Goal: Task Accomplishment & Management: Use online tool/utility

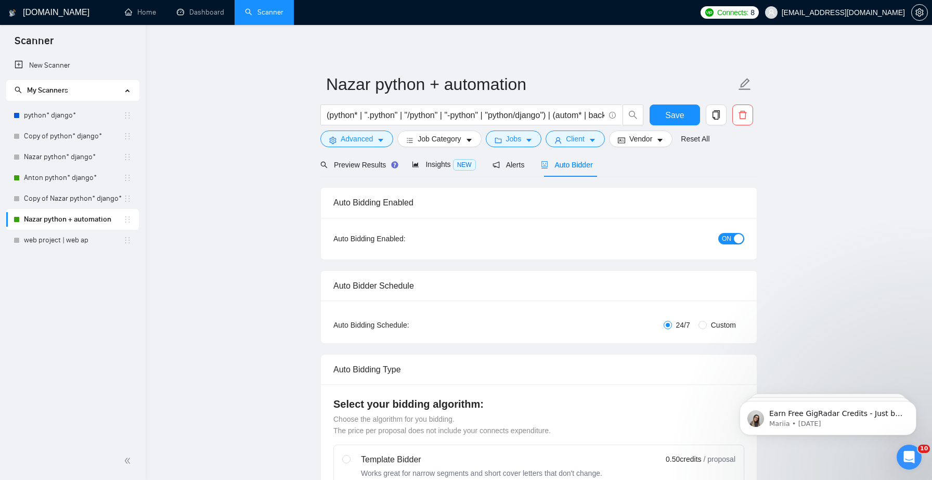
click at [731, 237] on button "ON" at bounding box center [731, 238] width 26 height 11
click at [676, 123] on button "Save" at bounding box center [674, 115] width 50 height 21
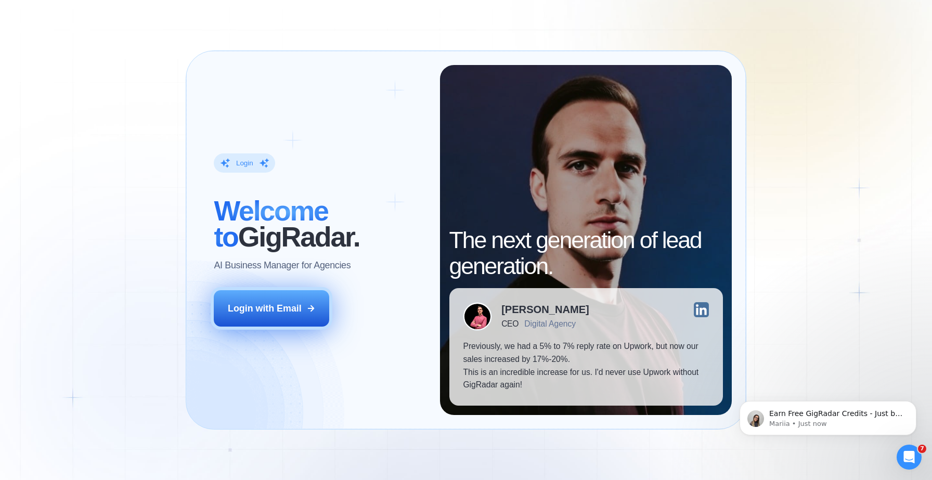
click at [266, 309] on div "Login with Email" at bounding box center [265, 308] width 74 height 13
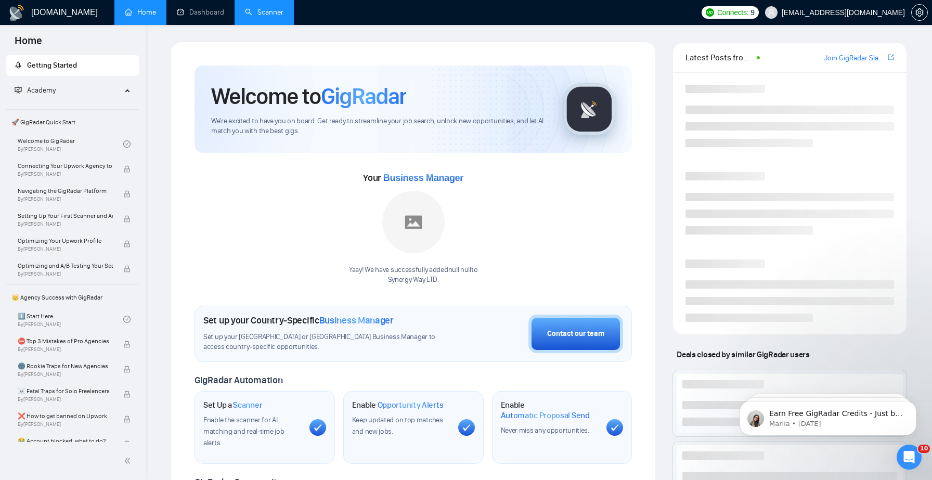
click at [263, 9] on link "Scanner" at bounding box center [264, 12] width 38 height 9
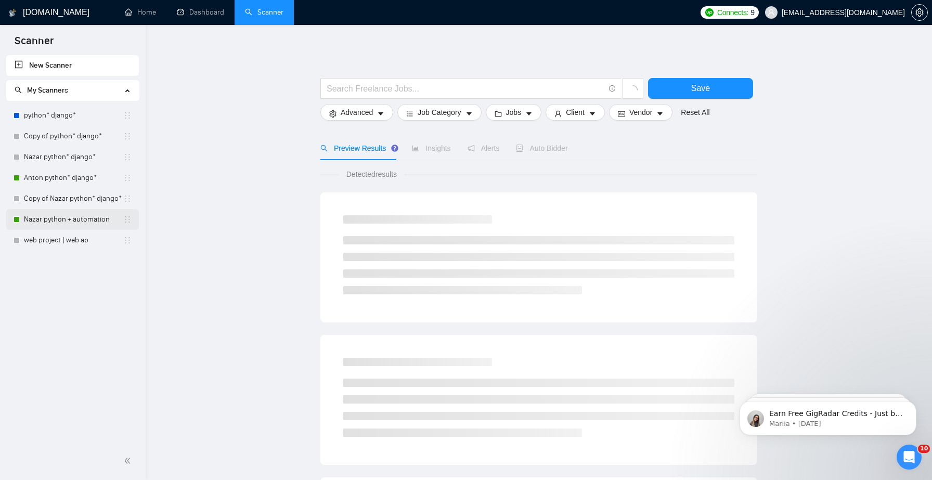
click at [58, 216] on link "Nazar python + automation" at bounding box center [73, 219] width 99 height 21
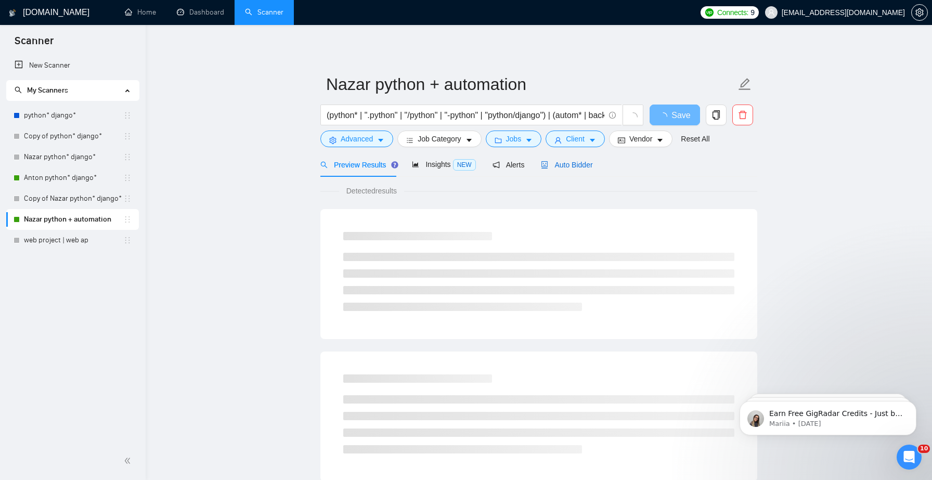
click at [562, 166] on span "Auto Bidder" at bounding box center [566, 165] width 51 height 8
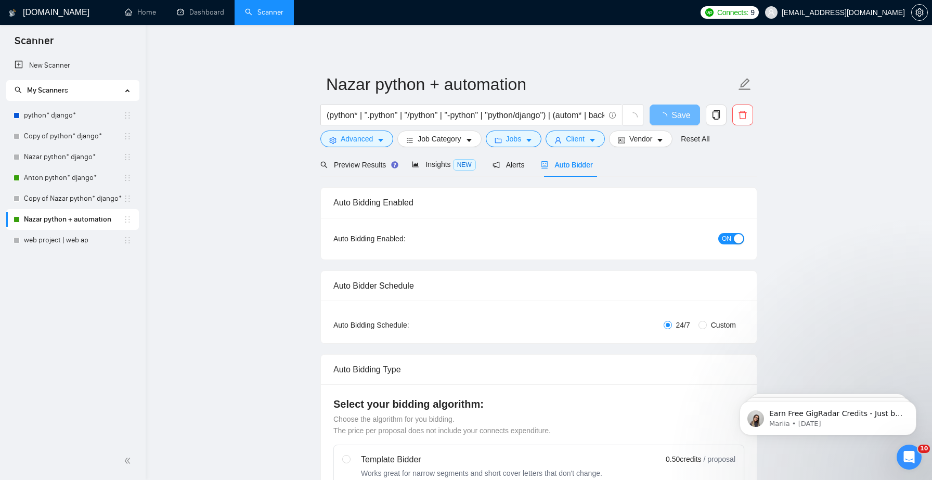
checkbox input "true"
click at [726, 240] on span "ON" at bounding box center [726, 238] width 9 height 11
click at [683, 120] on span "Save" at bounding box center [674, 115] width 19 height 13
checkbox input "true"
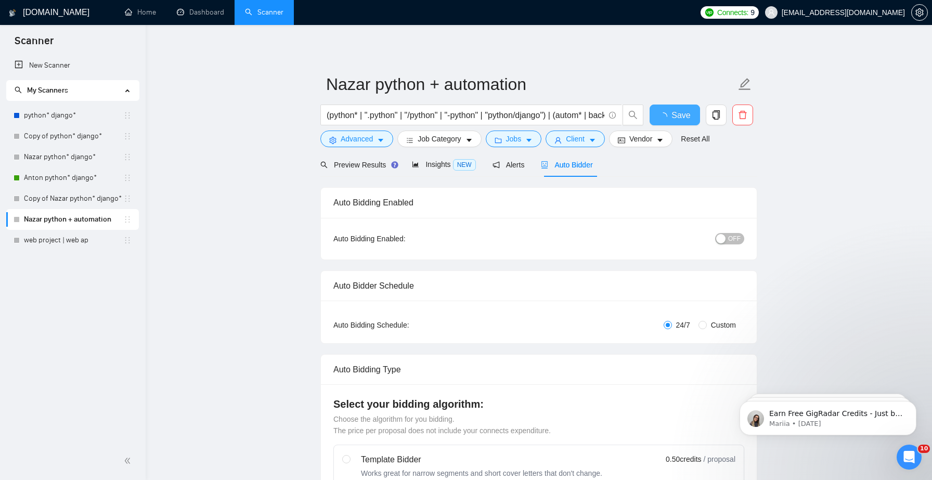
checkbox input "true"
click at [64, 179] on link "Anton python* django*" at bounding box center [73, 177] width 99 height 21
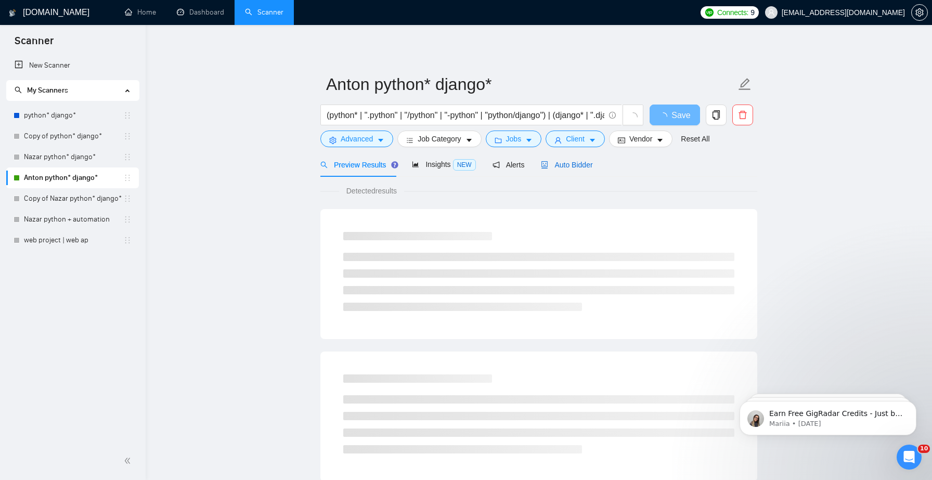
click at [585, 165] on span "Auto Bidder" at bounding box center [566, 165] width 51 height 8
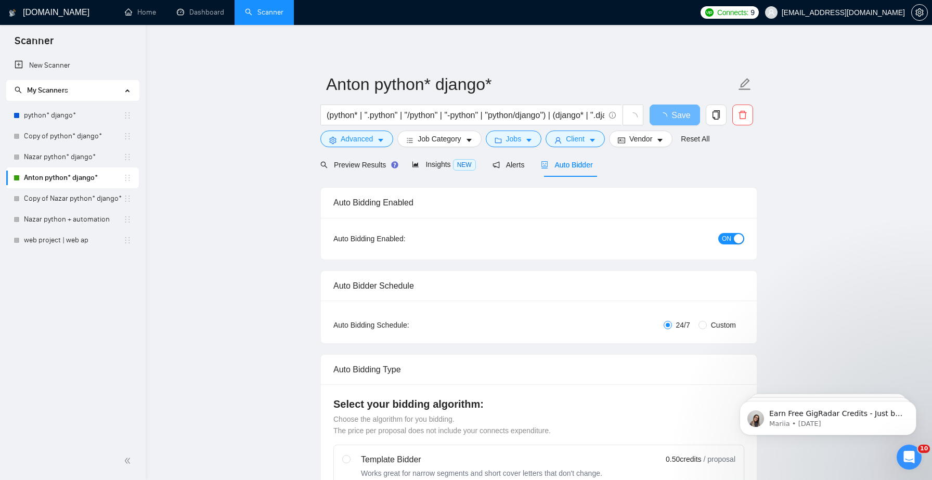
checkbox input "true"
click at [728, 237] on span "ON" at bounding box center [726, 238] width 9 height 11
click at [673, 127] on div "Save" at bounding box center [674, 118] width 55 height 26
click at [673, 123] on button "Save" at bounding box center [674, 115] width 50 height 21
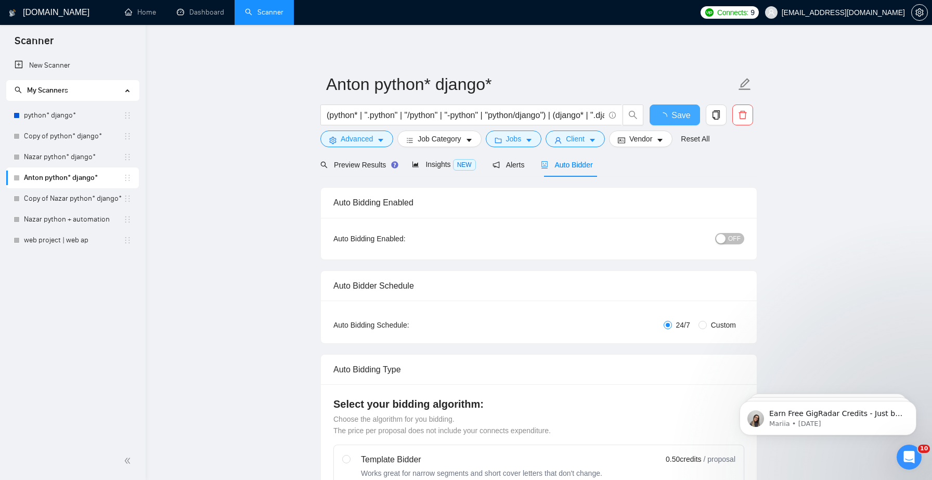
checkbox input "true"
